Goal: Transaction & Acquisition: Purchase product/service

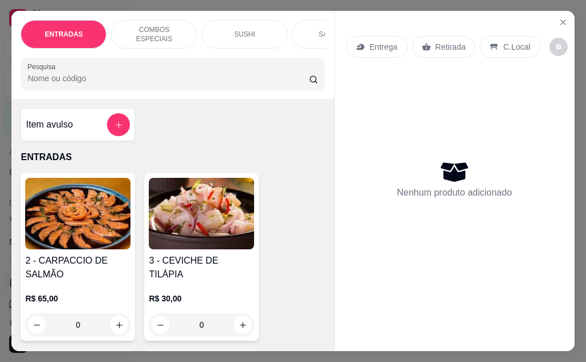
click at [31, 30] on div "ENTRADAS" at bounding box center [64, 34] width 86 height 29
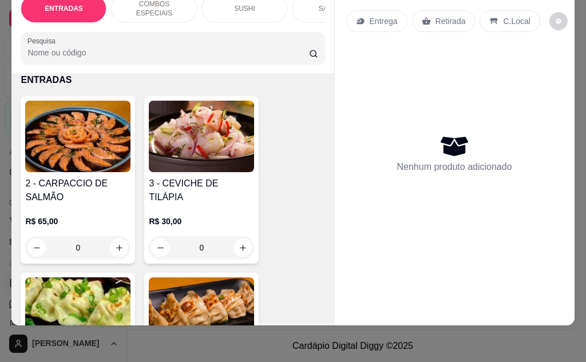
drag, startPoint x: 146, startPoint y: 58, endPoint x: 187, endPoint y: 43, distance: 43.6
click at [187, 43] on div "ENTRADAS COMBOS ESPECIAIS [PERSON_NAME] TEMAKIS POKES TEMPURA YAKISOBA TEPPAN S…" at bounding box center [172, 155] width 322 height 340
click at [548, 281] on div "Entrega Retirada C.Local Nenhum produto adicionado" at bounding box center [455, 146] width 240 height 322
click at [536, 349] on div "ENTRADAS COMBOS ESPECIAIS [PERSON_NAME] TEMAKIS POKES TEMPURA YAKISOBA TEPPAN S…" at bounding box center [293, 181] width 586 height 362
click at [515, 349] on div "ENTRADAS COMBOS ESPECIAIS [PERSON_NAME] TEMAKIS POKES TEMPURA YAKISOBA TEPPAN S…" at bounding box center [293, 181] width 586 height 362
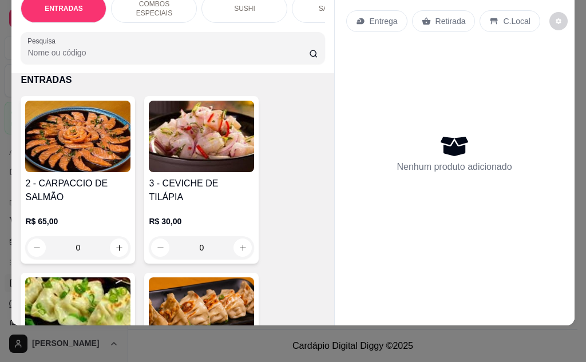
drag, startPoint x: 548, startPoint y: 281, endPoint x: 452, endPoint y: 124, distance: 184.0
click at [560, 146] on div "Entrega Retirada C.Local Nenhum produto adicionado" at bounding box center [454, 155] width 240 height 340
drag, startPoint x: 452, startPoint y: 124, endPoint x: 345, endPoint y: 173, distance: 118.0
click at [346, 173] on div "Nenhum produto adicionado" at bounding box center [454, 153] width 217 height 224
click at [239, 273] on div "6 - [PERSON_NAME] 6UND. R$ 32,00 0" at bounding box center [201, 357] width 114 height 168
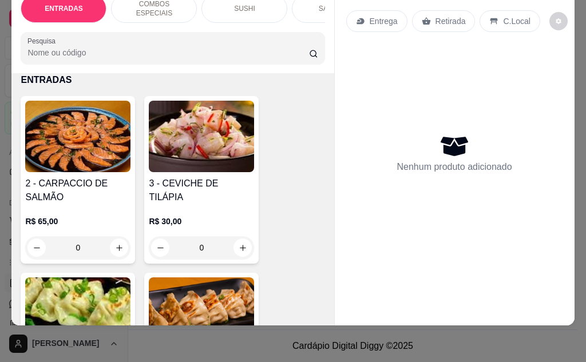
click at [371, 263] on div "Entrega Retirada C.Local Nenhum produto adicionado" at bounding box center [455, 146] width 240 height 322
drag, startPoint x: 535, startPoint y: 116, endPoint x: 36, endPoint y: 259, distance: 518.8
click at [201, 92] on div "ENTRADAS COMBOS ESPECIAIS [PERSON_NAME] TEMAKIS POKES TEMPURA YAKISOBA TEPPAN S…" at bounding box center [292, 155] width 562 height 340
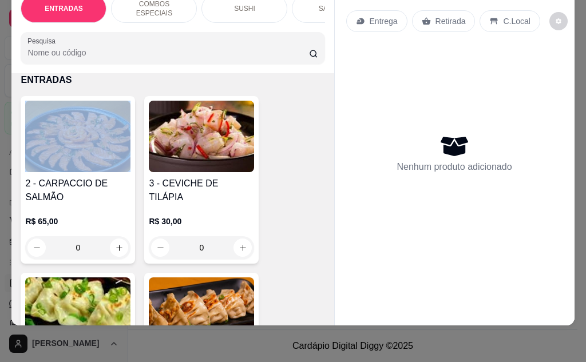
click at [31, 126] on div "2 - CARPACCIO DE SALMÃO R$ 65,00 0" at bounding box center [78, 180] width 114 height 168
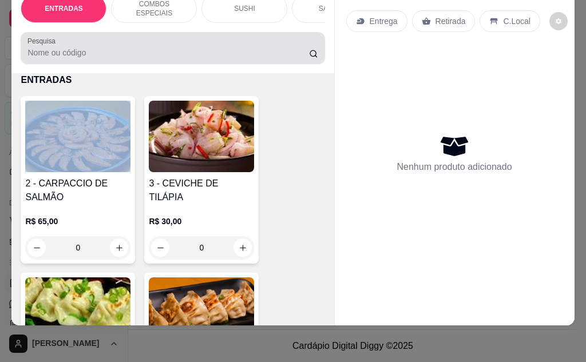
scroll to position [7, 0]
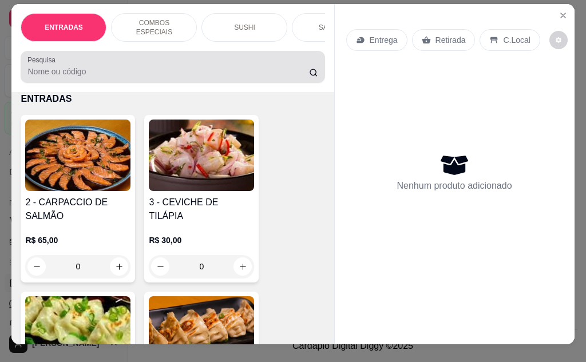
click at [135, 202] on div "ENTRADAS COMBOS ESPECIAIS [PERSON_NAME] TEMAKIS POKES TEMPURA YAKISOBA TEPPAN S…" at bounding box center [292, 174] width 562 height 340
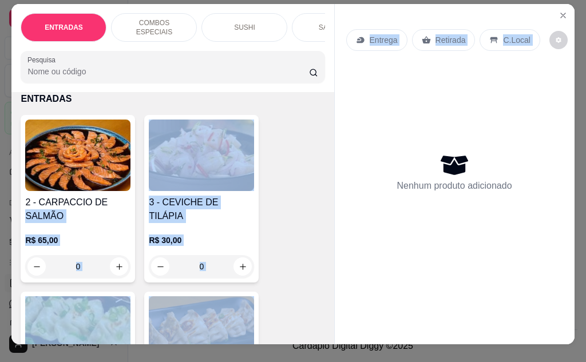
click at [556, 144] on div "Nenhum produto adicionado" at bounding box center [454, 172] width 217 height 224
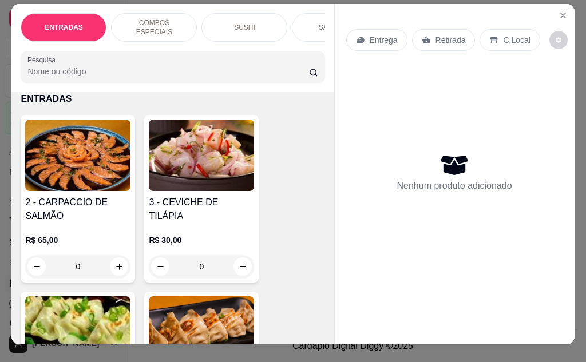
drag, startPoint x: 470, startPoint y: 342, endPoint x: 213, endPoint y: 351, distance: 256.4
click at [185, 361] on html "Diggy Sistema de Gestão S Segredos do M ... Loja aberta Plano Customizado até 2…" at bounding box center [293, 181] width 586 height 362
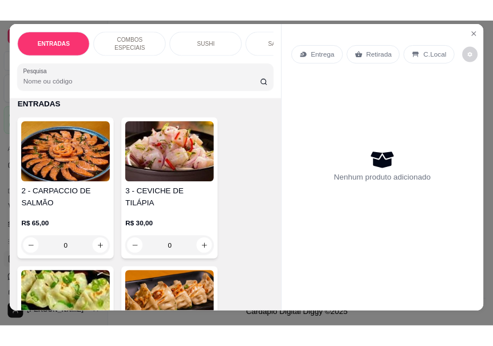
scroll to position [27, 6]
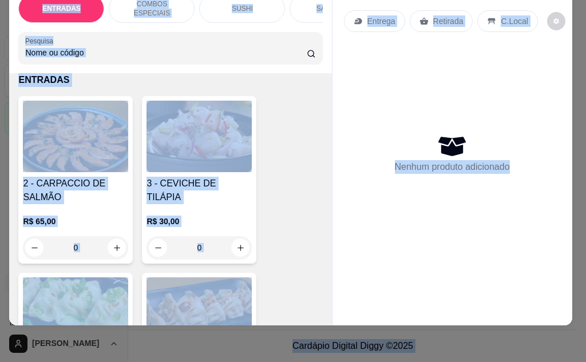
click at [25, 96] on div "2 - CARPACCIO DE SALMÃO R$ 65,00 0" at bounding box center [75, 180] width 114 height 168
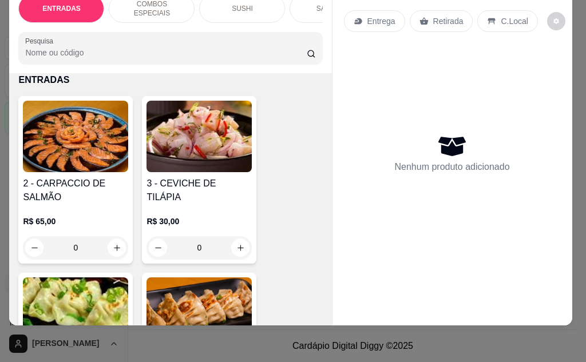
click at [23, 129] on img at bounding box center [75, 136] width 105 height 71
drag, startPoint x: 544, startPoint y: 328, endPoint x: 244, endPoint y: 243, distance: 312.0
click at [244, 243] on div "ENTRADAS COMBOS ESPECIAIS [PERSON_NAME] TEMAKIS POKES TEMPURA YAKISOBA TEPPAN S…" at bounding box center [290, 155] width 562 height 340
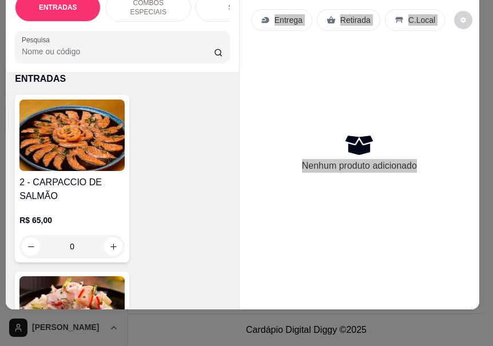
drag, startPoint x: 470, startPoint y: 141, endPoint x: 448, endPoint y: 2, distance: 140.8
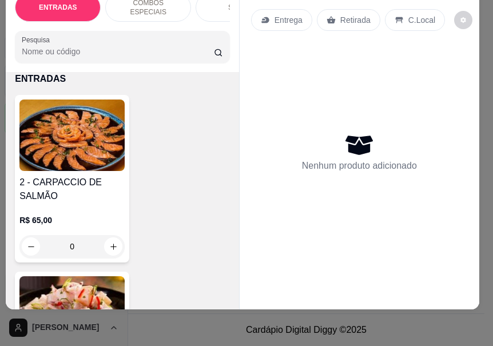
drag, startPoint x: 98, startPoint y: 144, endPoint x: 84, endPoint y: 197, distance: 55.6
click at [84, 197] on div "ENTRADAS COMBOS ESPECIAIS [PERSON_NAME] TEMAKIS POKES TEMPURA YAKISOBA TEPPAN S…" at bounding box center [122, 146] width 233 height 325
drag, startPoint x: 228, startPoint y: 245, endPoint x: 397, endPoint y: 2, distance: 296.3
click at [244, 245] on div "ENTRADAS COMBOS ESPECIAIS [PERSON_NAME] TEMAKIS POKES TEMPURA YAKISOBA TEPPAN S…" at bounding box center [243, 146] width 474 height 325
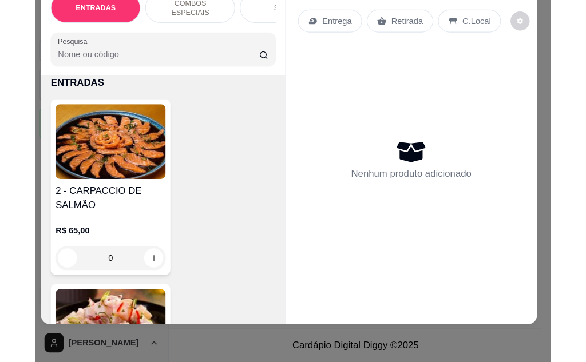
scroll to position [0, 6]
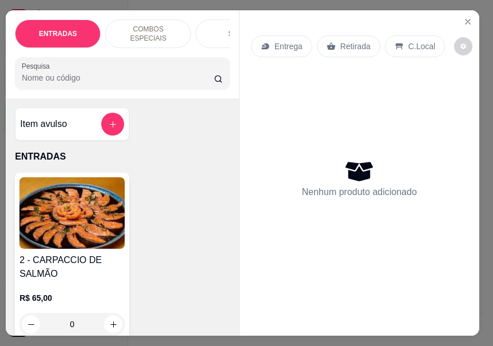
drag, startPoint x: 144, startPoint y: -65, endPoint x: 93, endPoint y: 215, distance: 284.4
click at [93, 215] on div "ENTRADAS COMBOS ESPECIAIS [PERSON_NAME] TEMAKIS POKES TEMPURA YAKISOBA TEPPAN S…" at bounding box center [122, 172] width 233 height 325
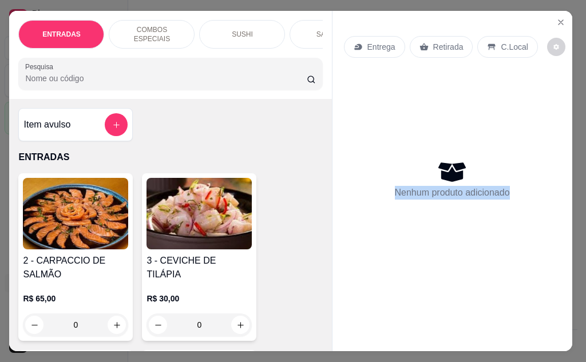
scroll to position [30, 6]
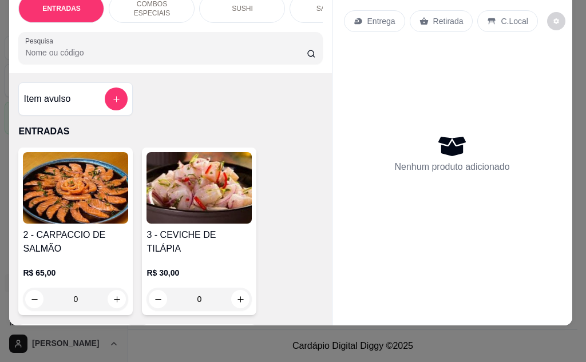
drag, startPoint x: 505, startPoint y: 144, endPoint x: 583, endPoint y: 110, distance: 85.3
drag, startPoint x: 315, startPoint y: 332, endPoint x: 149, endPoint y: 164, distance: 236.6
click at [550, 257] on div "ENTRADAS COMBOS ESPECIAIS [PERSON_NAME] TEMAKIS POKES TEMPURA YAKISOBA TEPPAN S…" at bounding box center [293, 181] width 586 height 362
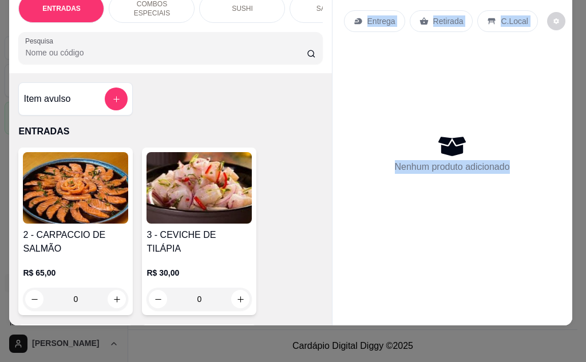
scroll to position [0, 6]
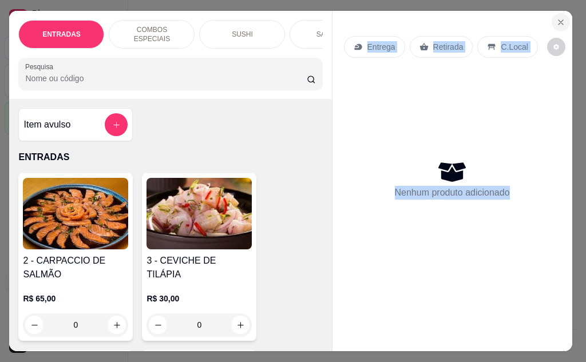
click at [556, 18] on icon "Close" at bounding box center [560, 22] width 9 height 9
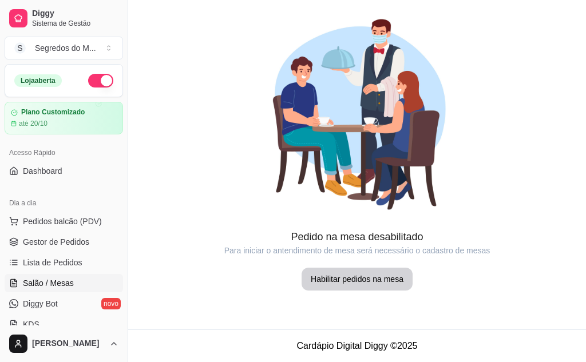
click at [53, 253] on ul "Pedidos balcão (PDV) Gestor de Pedidos Lista de Pedidos Salão / Mesas Diggy Bot…" at bounding box center [64, 272] width 118 height 121
click at [54, 258] on span "Lista de Pedidos" at bounding box center [52, 262] width 59 height 11
